Goal: Navigation & Orientation: Find specific page/section

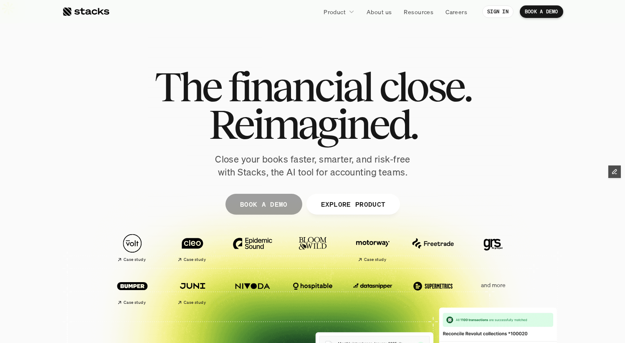
click at [274, 198] on p "BOOK A DEMO" at bounding box center [263, 204] width 48 height 12
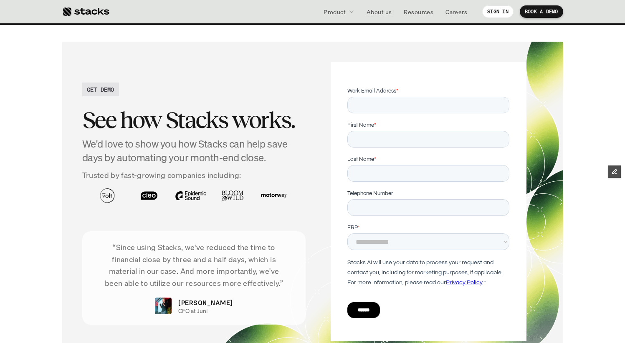
scroll to position [2770, 0]
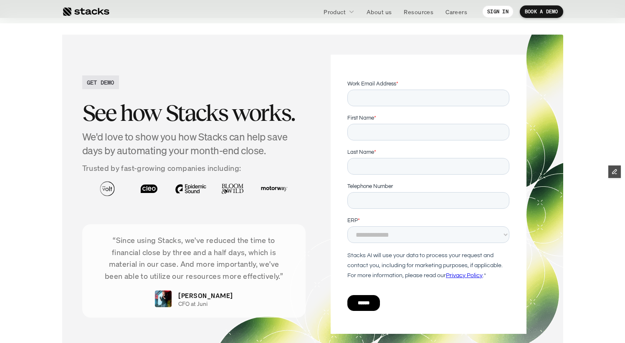
click at [106, 78] on h2 "GET DEMO" at bounding box center [101, 82] width 28 height 9
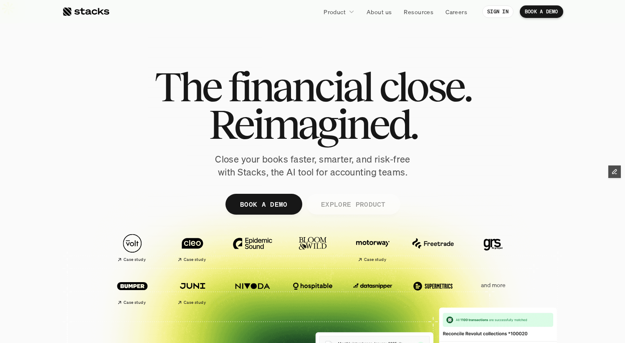
click at [347, 198] on p "EXPLORE PRODUCT" at bounding box center [352, 204] width 65 height 12
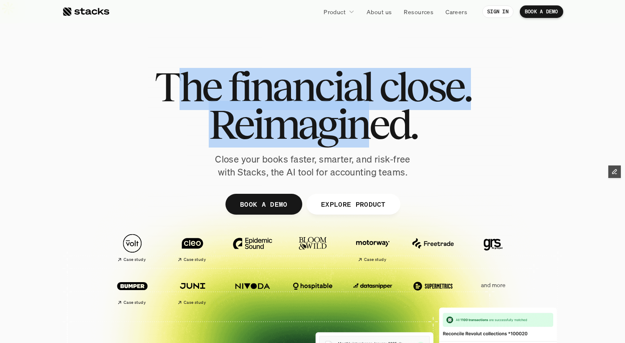
drag, startPoint x: 178, startPoint y: 66, endPoint x: 375, endPoint y: 115, distance: 202.9
click at [375, 115] on div "The financial close. Reimagined." at bounding box center [312, 105] width 316 height 75
click at [314, 106] on span "Reimagined." at bounding box center [312, 125] width 208 height 38
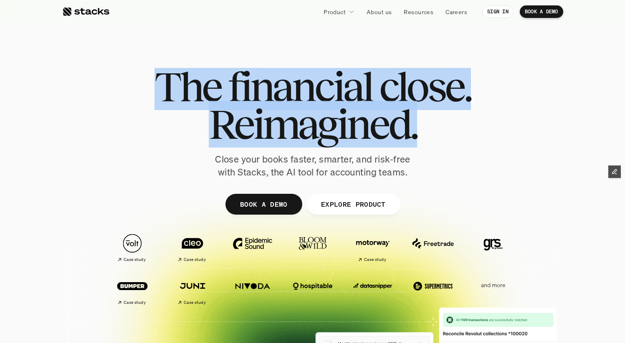
drag, startPoint x: 158, startPoint y: 60, endPoint x: 427, endPoint y: 117, distance: 274.6
click at [427, 117] on div "The financial close. Reimagined." at bounding box center [312, 105] width 316 height 75
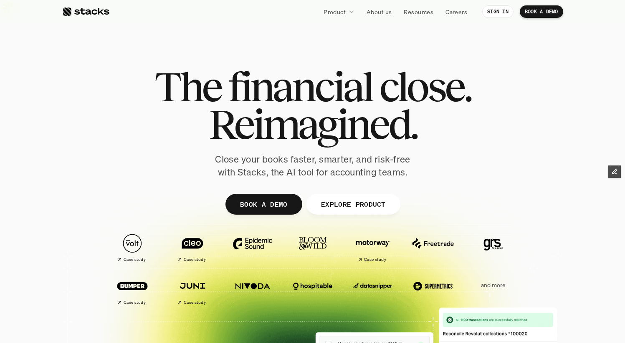
click at [394, 108] on span "Reimagined." at bounding box center [312, 125] width 208 height 38
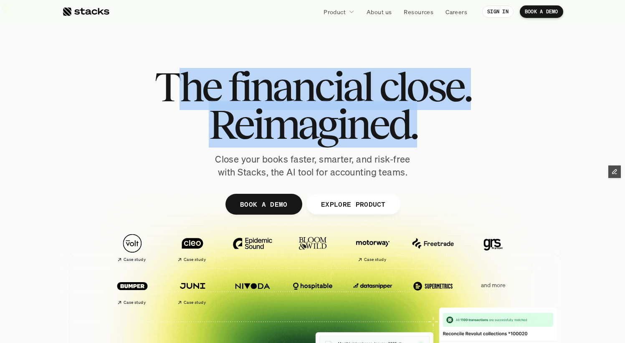
drag, startPoint x: 428, startPoint y: 118, endPoint x: 173, endPoint y: 80, distance: 257.7
click at [173, 80] on div "The financial close. Reimagined." at bounding box center [312, 105] width 316 height 75
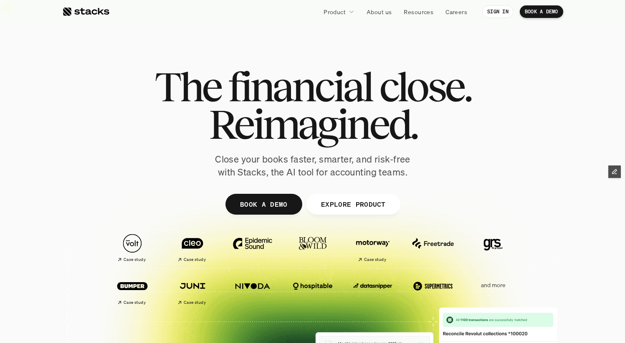
click at [257, 76] on span "financial" at bounding box center [300, 87] width 144 height 38
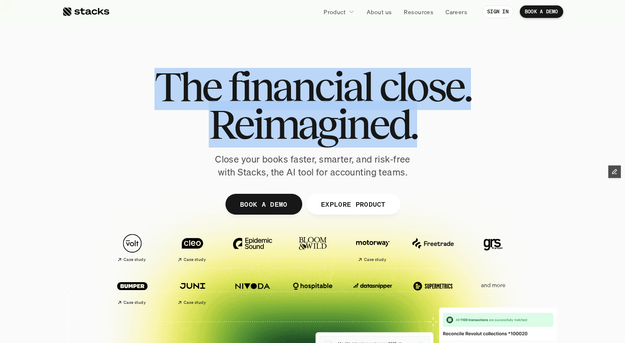
drag, startPoint x: 424, startPoint y: 115, endPoint x: 164, endPoint y: 78, distance: 263.3
click at [164, 78] on div "The financial close. Reimagined." at bounding box center [312, 105] width 316 height 75
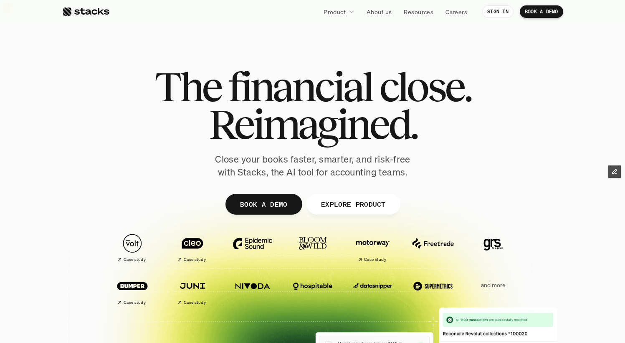
click at [349, 106] on span "Reimagined." at bounding box center [312, 125] width 208 height 38
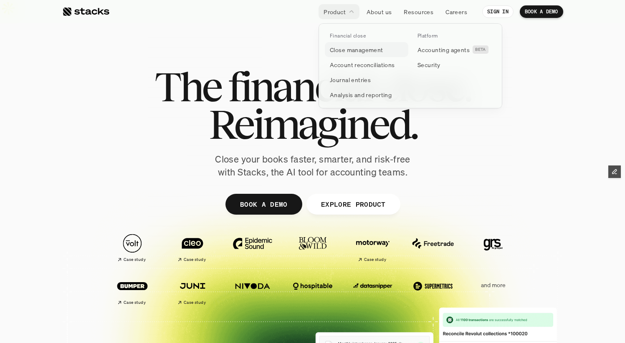
click at [349, 47] on p "Close management" at bounding box center [356, 49] width 53 height 9
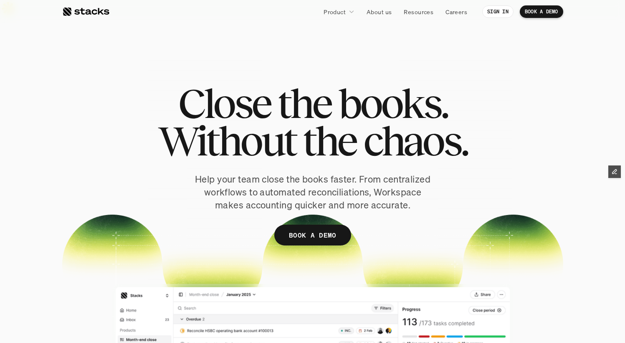
click at [84, 3] on nav "Product About us Resources Careers SIGN IN BOOK A DEMO" at bounding box center [312, 11] width 625 height 23
click at [84, 11] on div at bounding box center [85, 12] width 47 height 10
